Goal: Navigation & Orientation: Go to known website

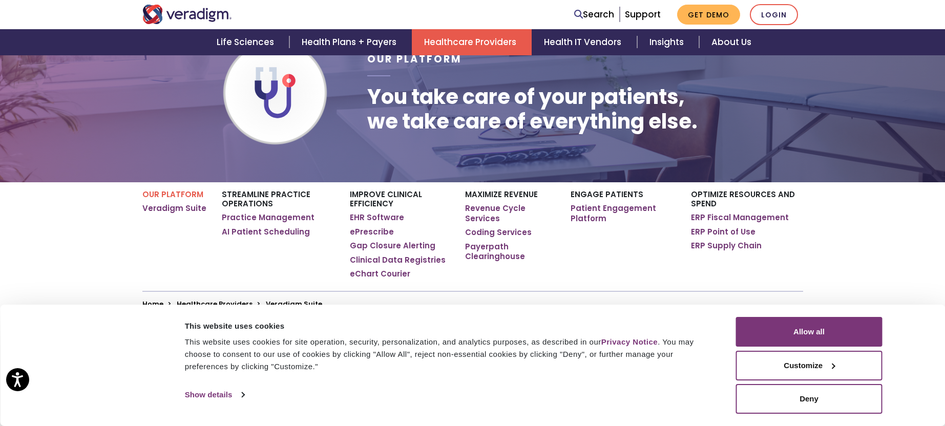
scroll to position [154, 0]
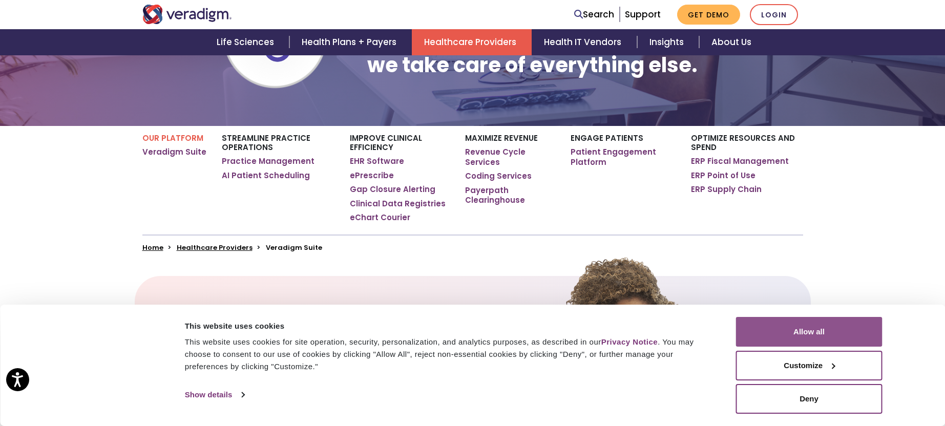
click at [819, 330] on button "Allow all" at bounding box center [809, 332] width 147 height 30
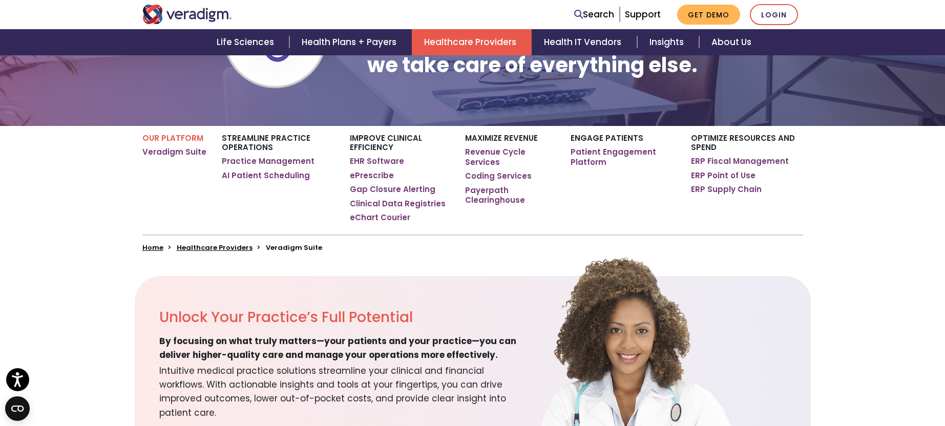
scroll to position [0, 0]
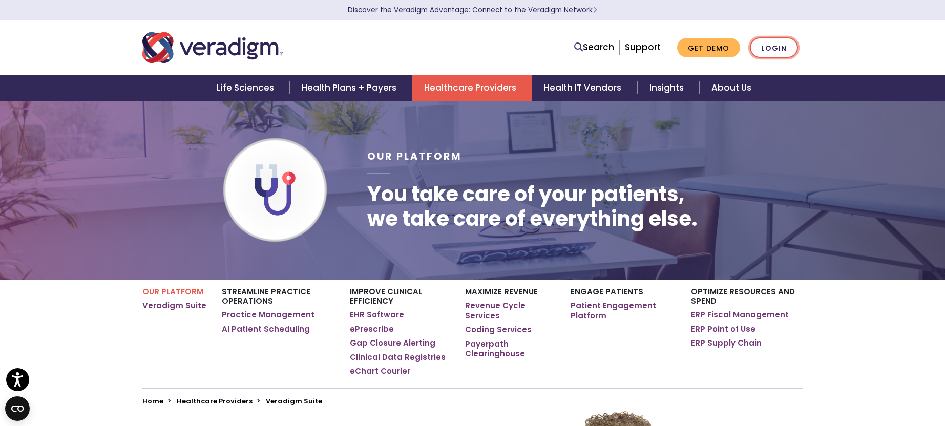
click at [776, 49] on link "Login" at bounding box center [774, 47] width 48 height 21
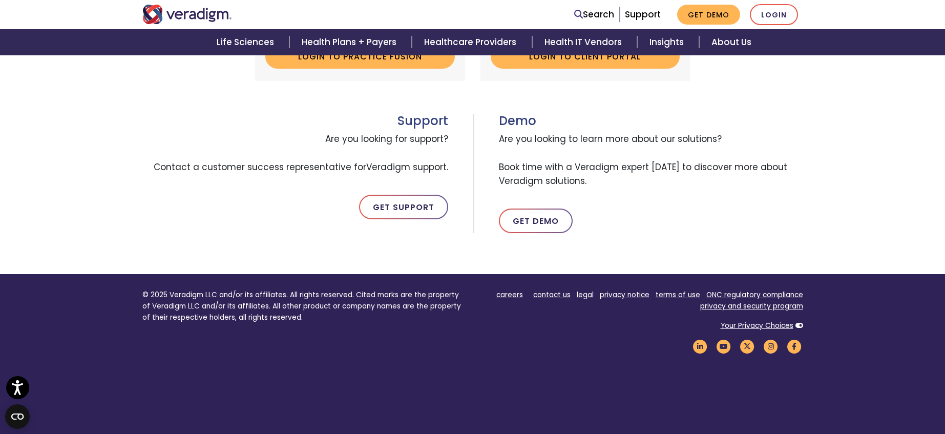
scroll to position [304, 0]
